Goal: Information Seeking & Learning: Check status

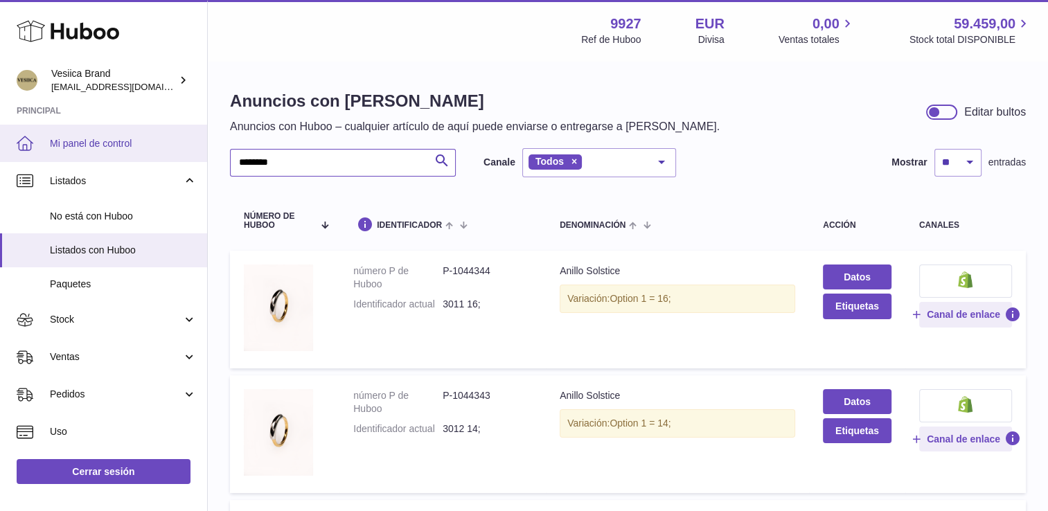
drag, startPoint x: 150, startPoint y: 168, endPoint x: 0, endPoint y: 143, distance: 151.7
click at [0, 156] on html ".st0{fill:#141414;}" at bounding box center [524, 255] width 1048 height 511
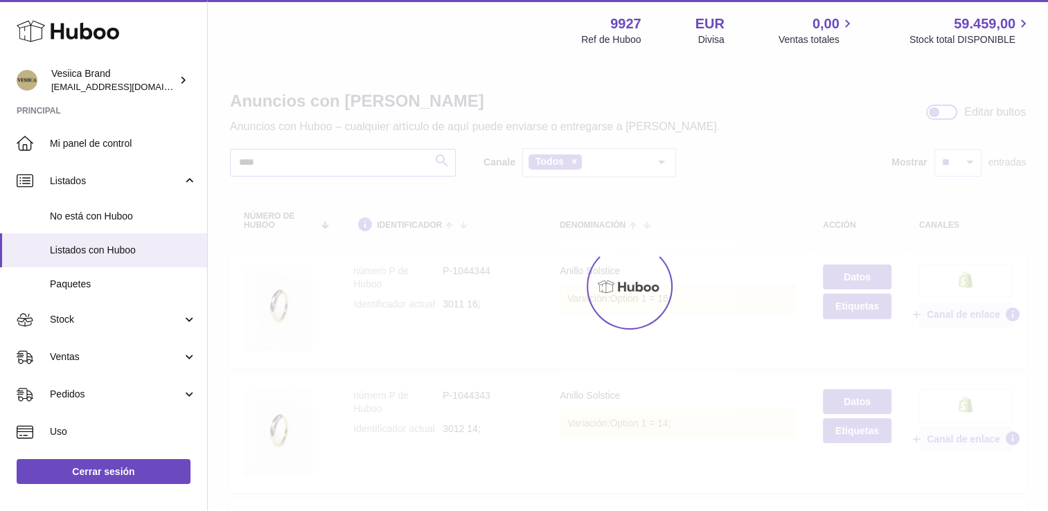
type input "****"
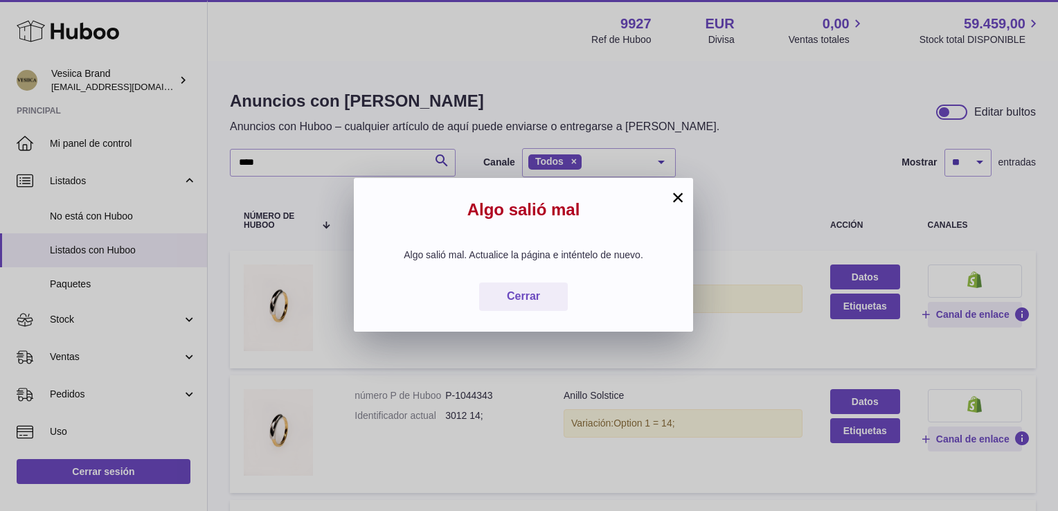
click at [671, 193] on button "×" at bounding box center [678, 197] width 17 height 17
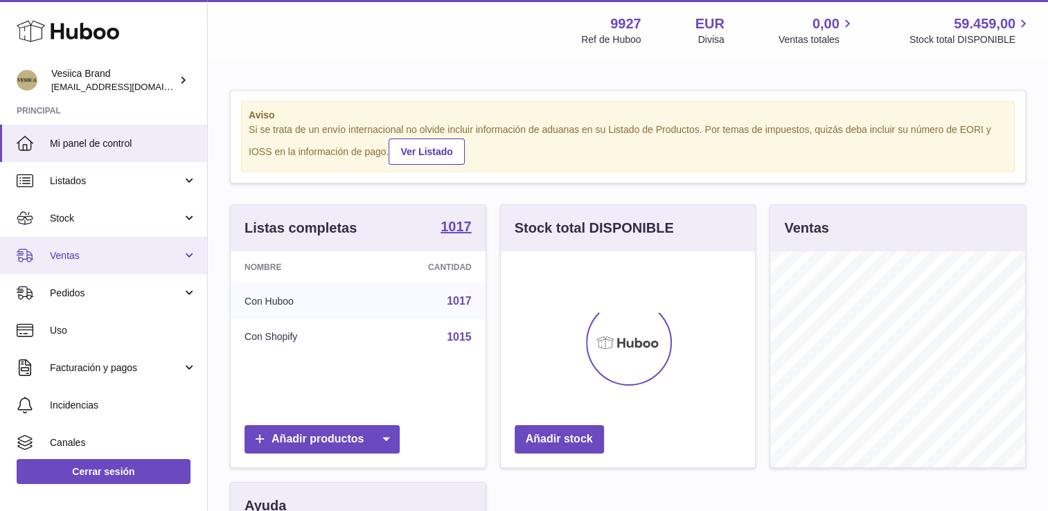
scroll to position [216, 255]
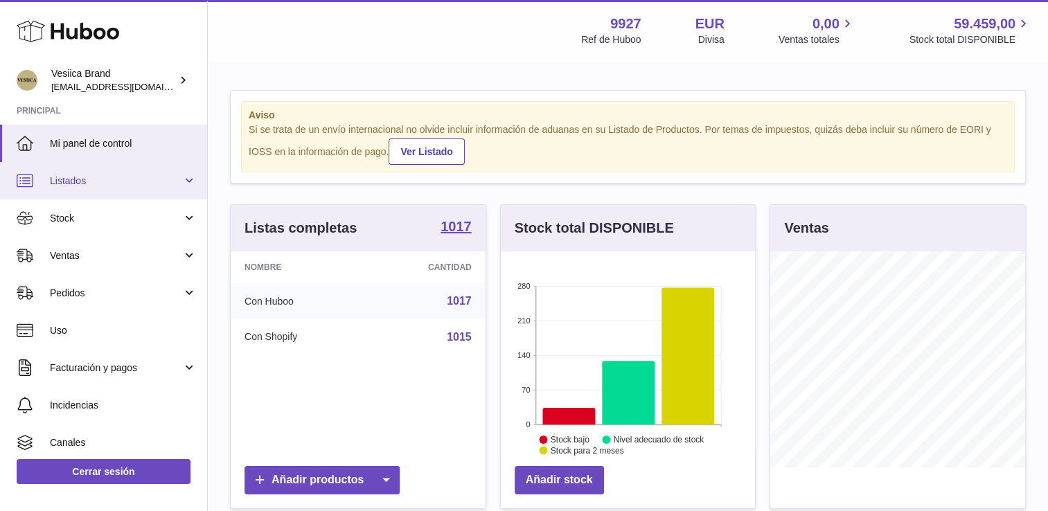
click at [107, 185] on span "Listados" at bounding box center [116, 181] width 132 height 13
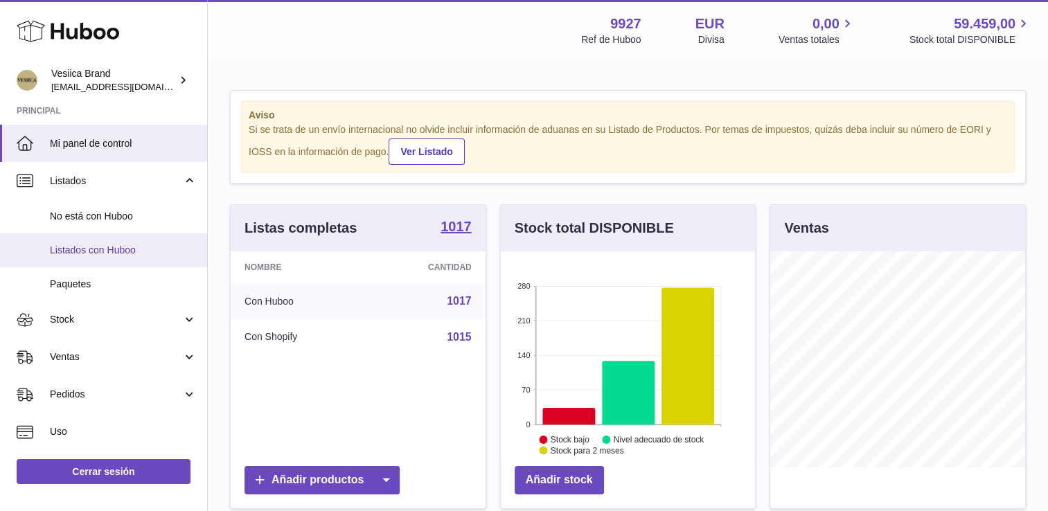
click at [114, 253] on span "Listados con Huboo" at bounding box center [123, 250] width 147 height 13
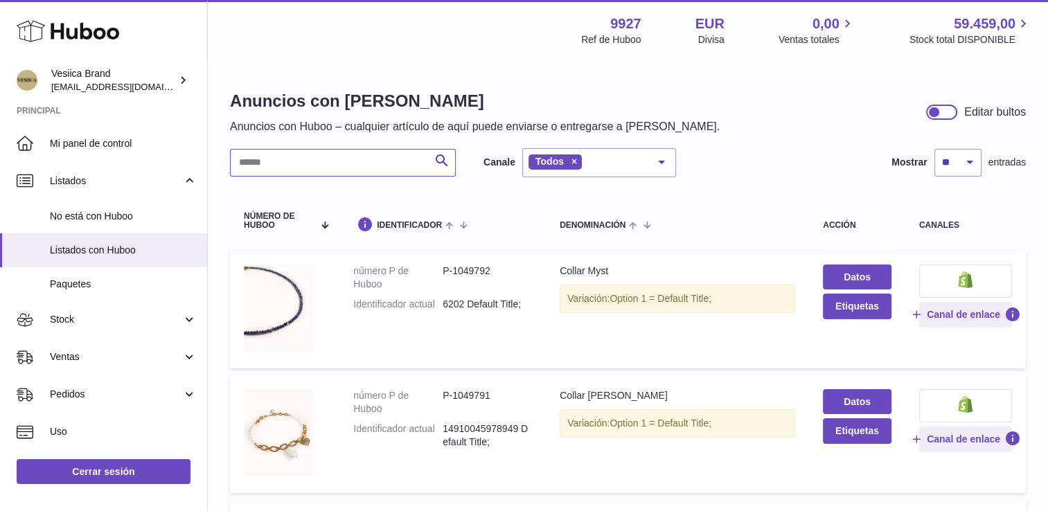
drag, startPoint x: 326, startPoint y: 169, endPoint x: 323, endPoint y: 161, distance: 7.9
click at [323, 166] on input "text" at bounding box center [343, 163] width 226 height 28
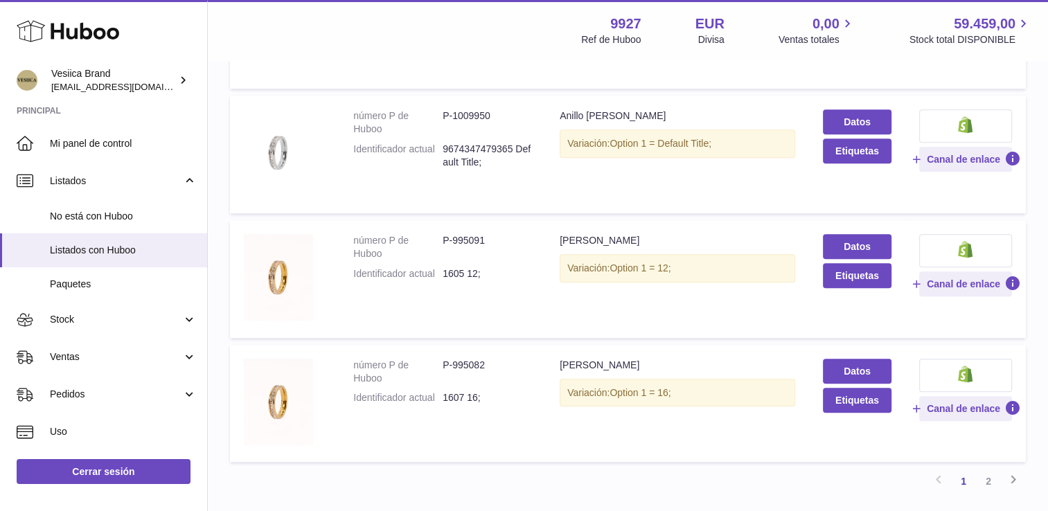
scroll to position [1039, 0]
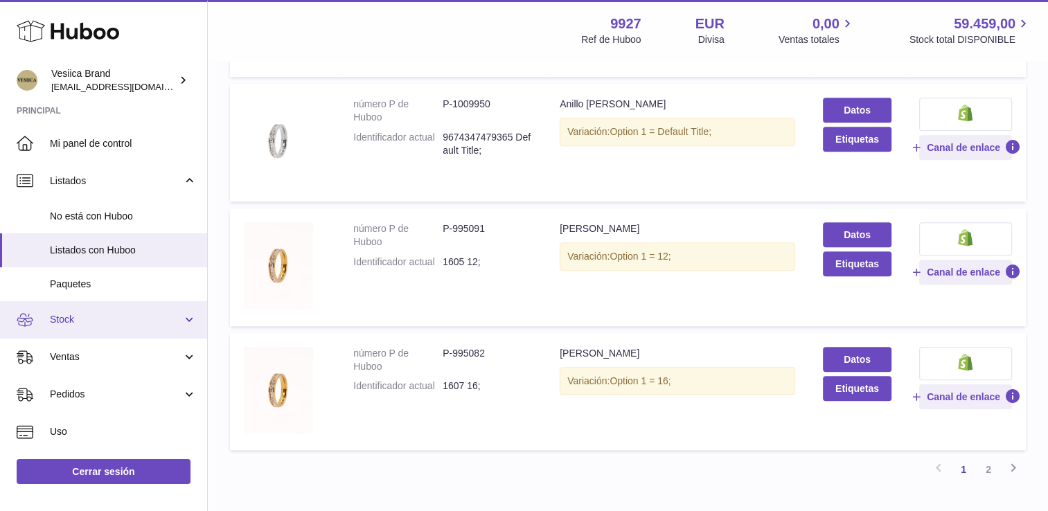
type input "****"
click at [80, 326] on span "Stock" at bounding box center [116, 319] width 132 height 13
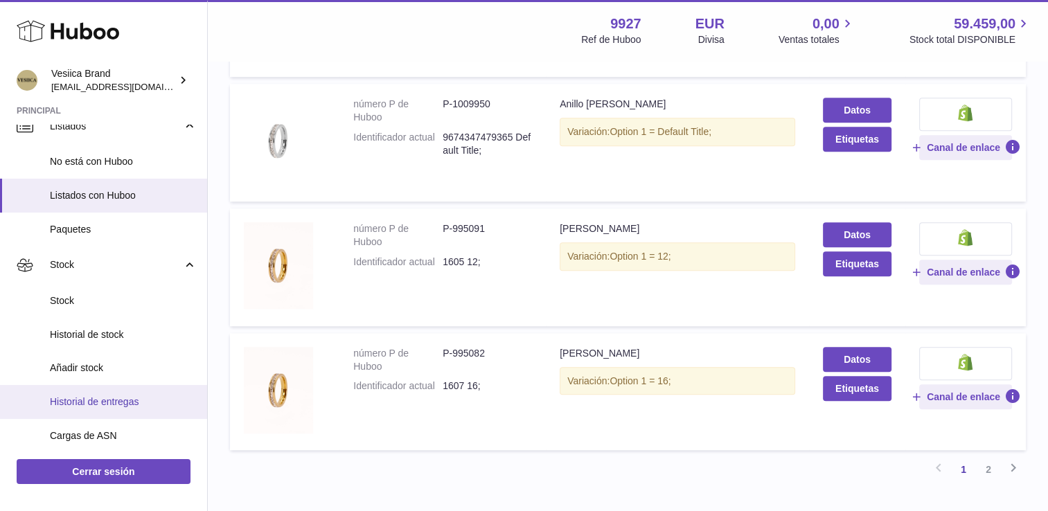
scroll to position [139, 0]
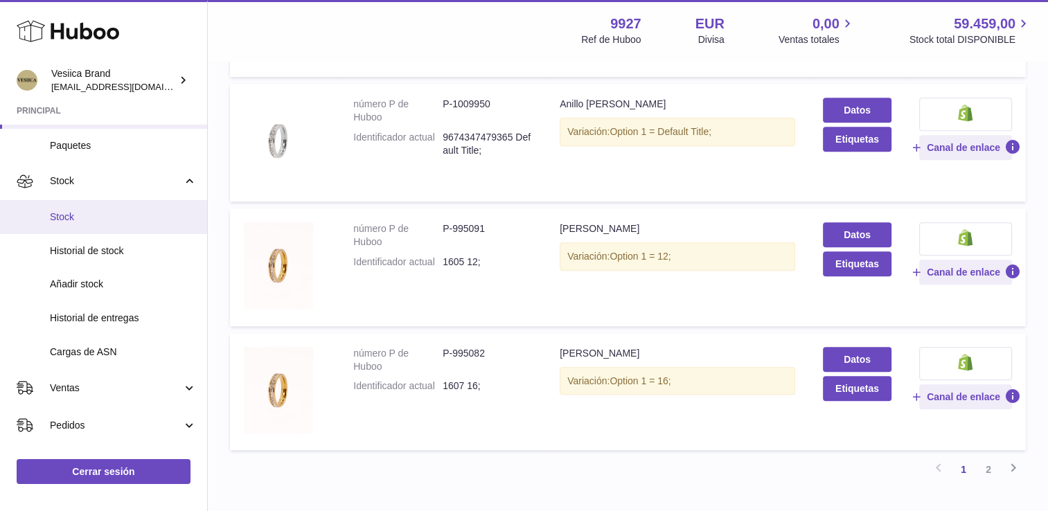
click at [85, 211] on span "Stock" at bounding box center [123, 217] width 147 height 13
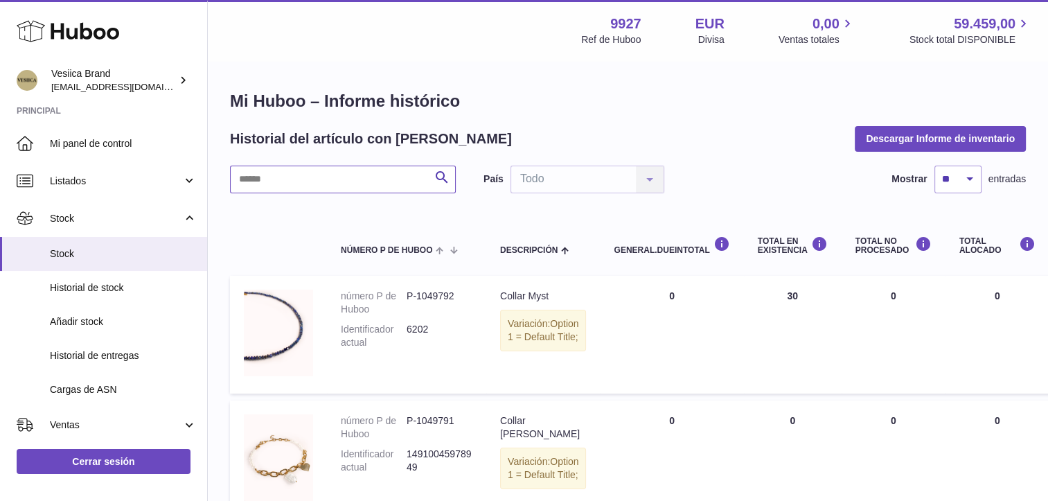
click at [314, 186] on input "text" at bounding box center [343, 180] width 226 height 28
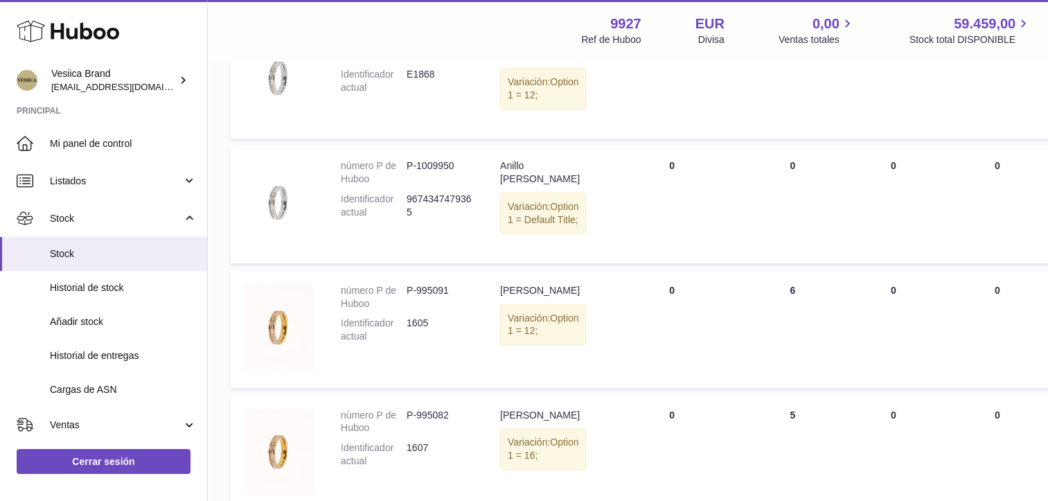
scroll to position [1108, 0]
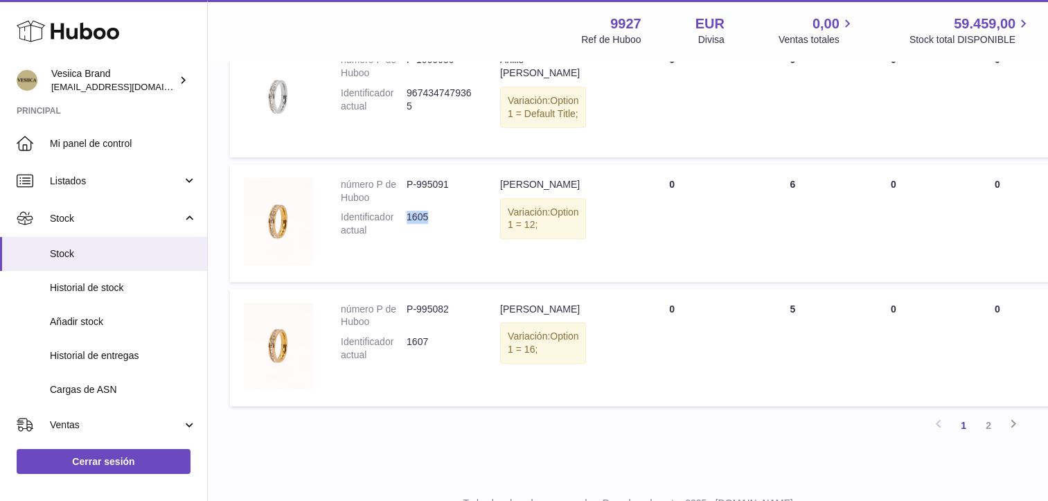
drag, startPoint x: 430, startPoint y: 234, endPoint x: 408, endPoint y: 235, distance: 22.2
click at [408, 235] on dd "1605" at bounding box center [440, 224] width 66 height 26
drag, startPoint x: 408, startPoint y: 235, endPoint x: 418, endPoint y: 237, distance: 10.6
copy dd "1605"
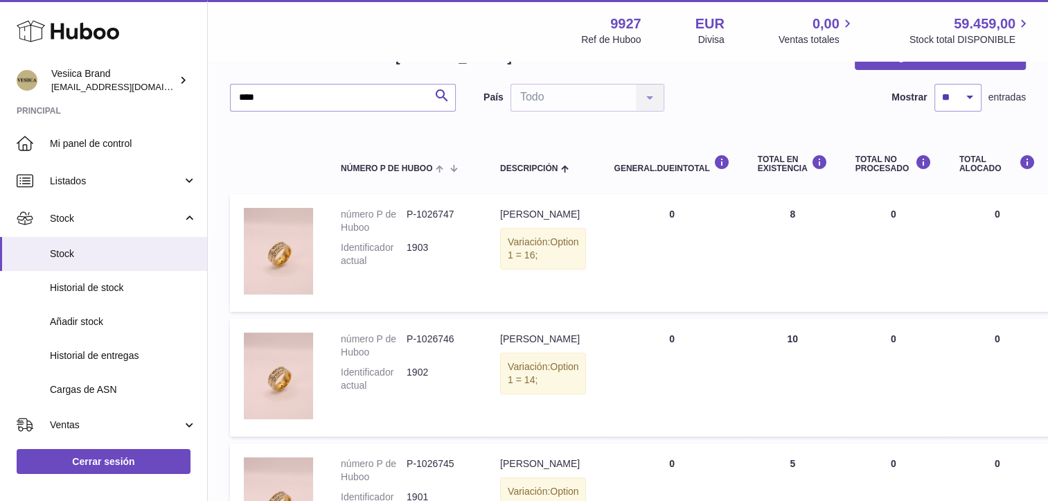
scroll to position [0, 0]
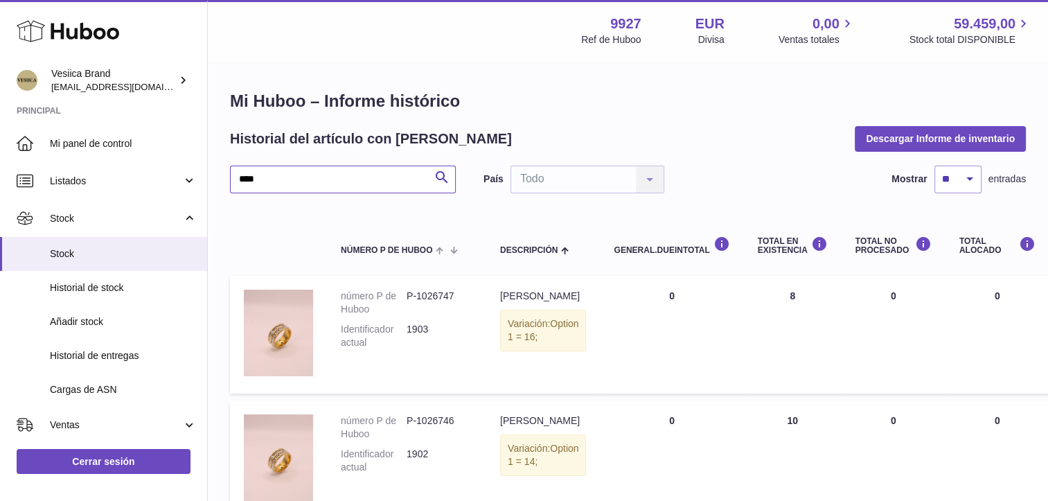
drag, startPoint x: 349, startPoint y: 182, endPoint x: -3, endPoint y: 181, distance: 351.8
click at [0, 181] on html ".st0{fill:#141414;}" at bounding box center [524, 250] width 1048 height 501
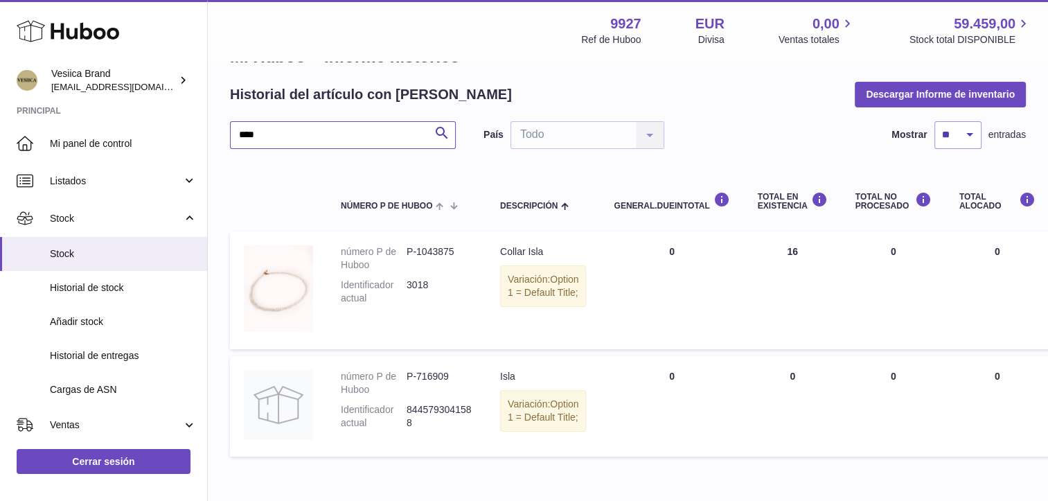
scroll to position [69, 0]
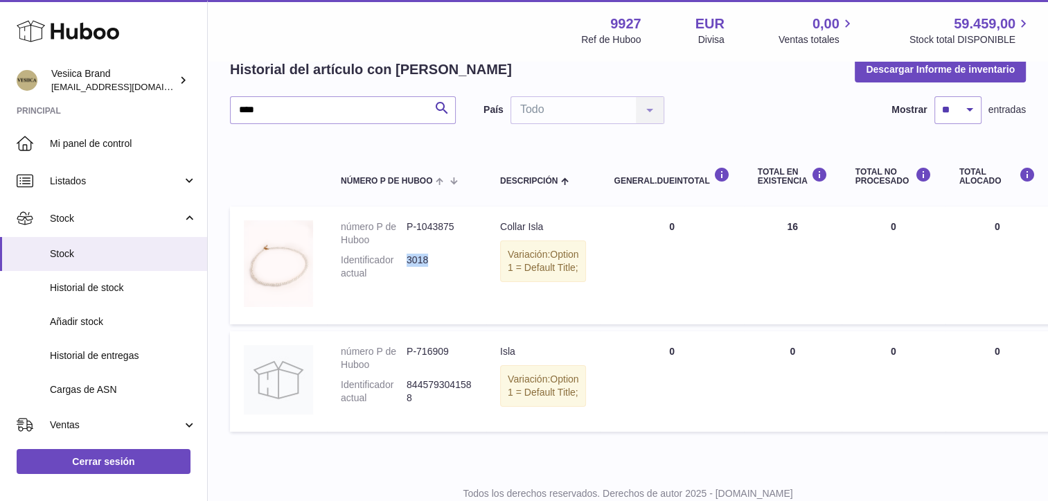
drag, startPoint x: 421, startPoint y: 259, endPoint x: 407, endPoint y: 260, distance: 13.9
click at [407, 260] on dd "3018" at bounding box center [440, 266] width 66 height 26
copy dd "3018"
drag, startPoint x: 460, startPoint y: 229, endPoint x: 404, endPoint y: 229, distance: 55.4
click at [404, 229] on dl "número P de Huboo P-1043875 Identificador actual 3018" at bounding box center [407, 253] width 132 height 66
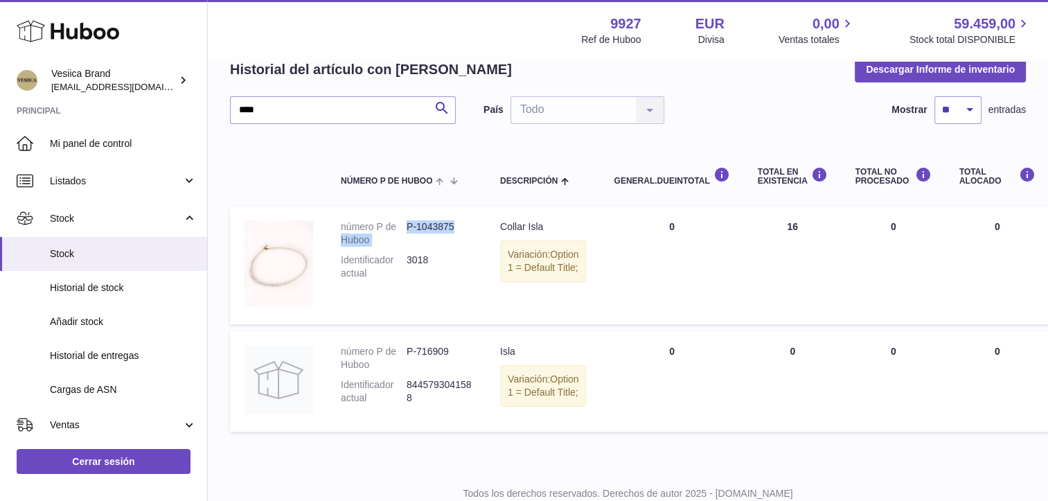
drag, startPoint x: 404, startPoint y: 229, endPoint x: 445, endPoint y: 226, distance: 40.9
click at [445, 226] on dd "P-1043875" at bounding box center [440, 233] width 66 height 26
click at [459, 224] on dd "P-1043875" at bounding box center [440, 233] width 66 height 26
click at [465, 219] on td "número P de Huboo P-1043875 Identificador actual 3018" at bounding box center [406, 265] width 159 height 118
drag, startPoint x: 454, startPoint y: 224, endPoint x: 407, endPoint y: 226, distance: 47.8
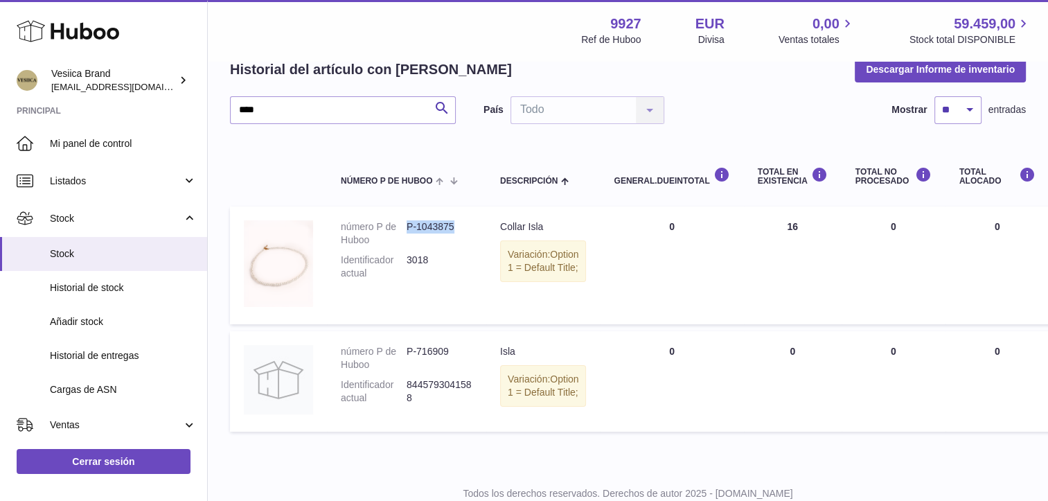
click at [407, 226] on dd "P-1043875" at bounding box center [440, 233] width 66 height 26
copy dd "P-1043875"
drag, startPoint x: 295, startPoint y: 112, endPoint x: 82, endPoint y: 107, distance: 213.4
click at [82, 107] on div "Huboo Vesiica Brand logistic@vesiica.com Principal Mi panel de control Listados…" at bounding box center [524, 239] width 1048 height 617
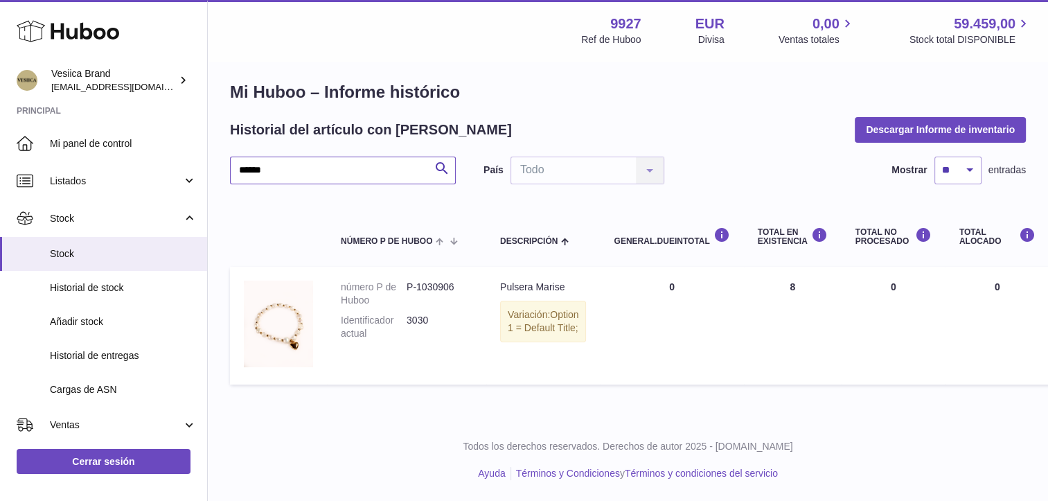
scroll to position [10, 0]
drag, startPoint x: 297, startPoint y: 169, endPoint x: 191, endPoint y: 172, distance: 106.0
click at [191, 172] on div "Huboo Vesiica Brand logistic@vesiica.com Principal Mi panel de control Listados…" at bounding box center [524, 246] width 1048 height 510
type input "****"
